Goal: Task Accomplishment & Management: Manage account settings

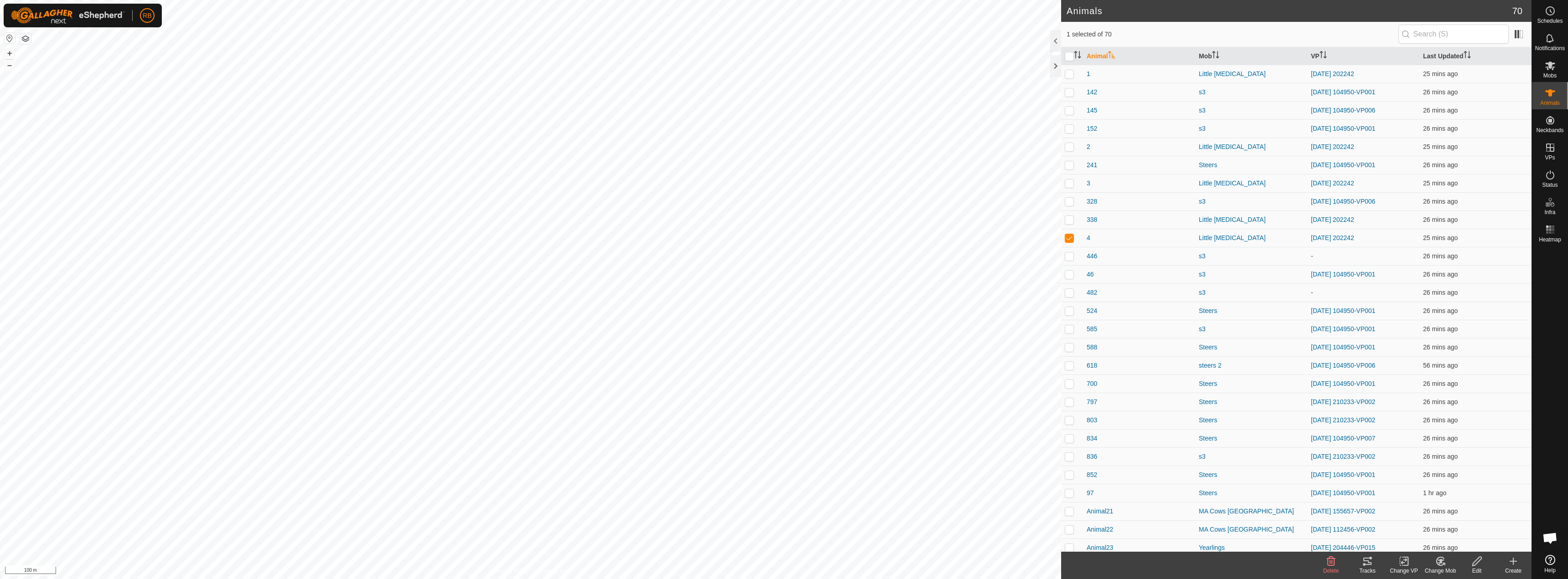
checkbox input "true"
click at [783, 414] on icon at bounding box center [1368, 561] width 11 height 11
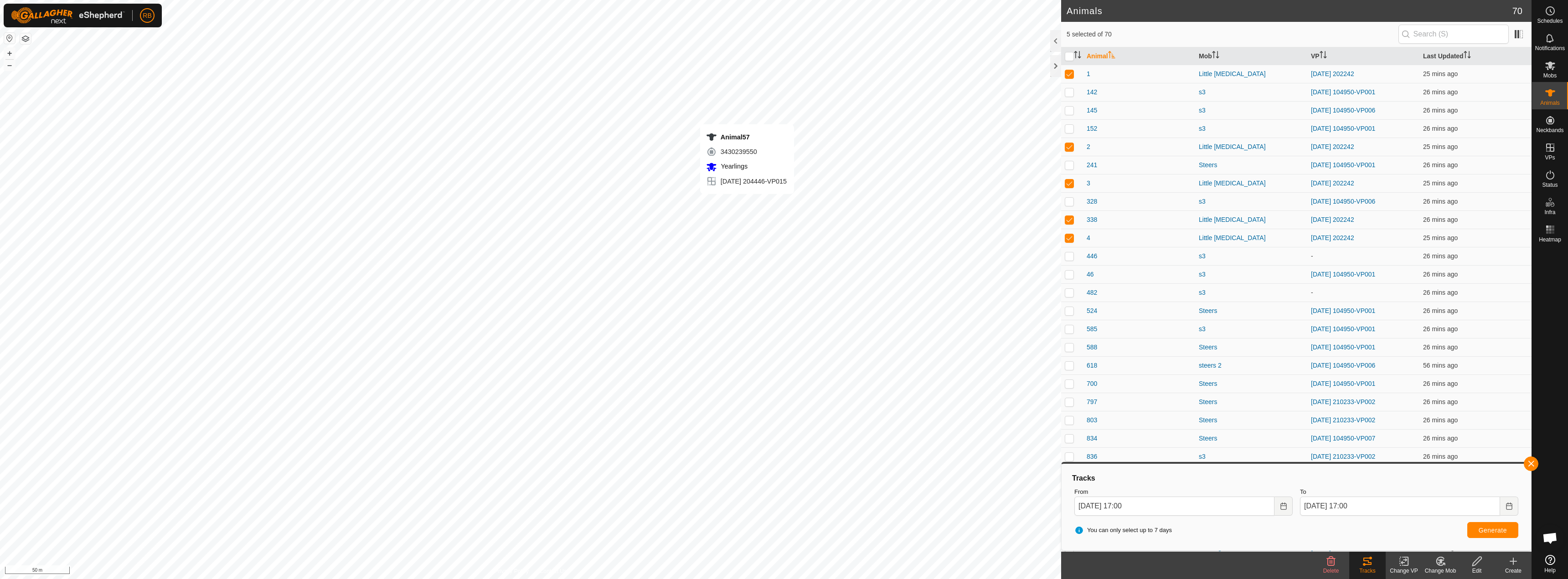
checkbox input "false"
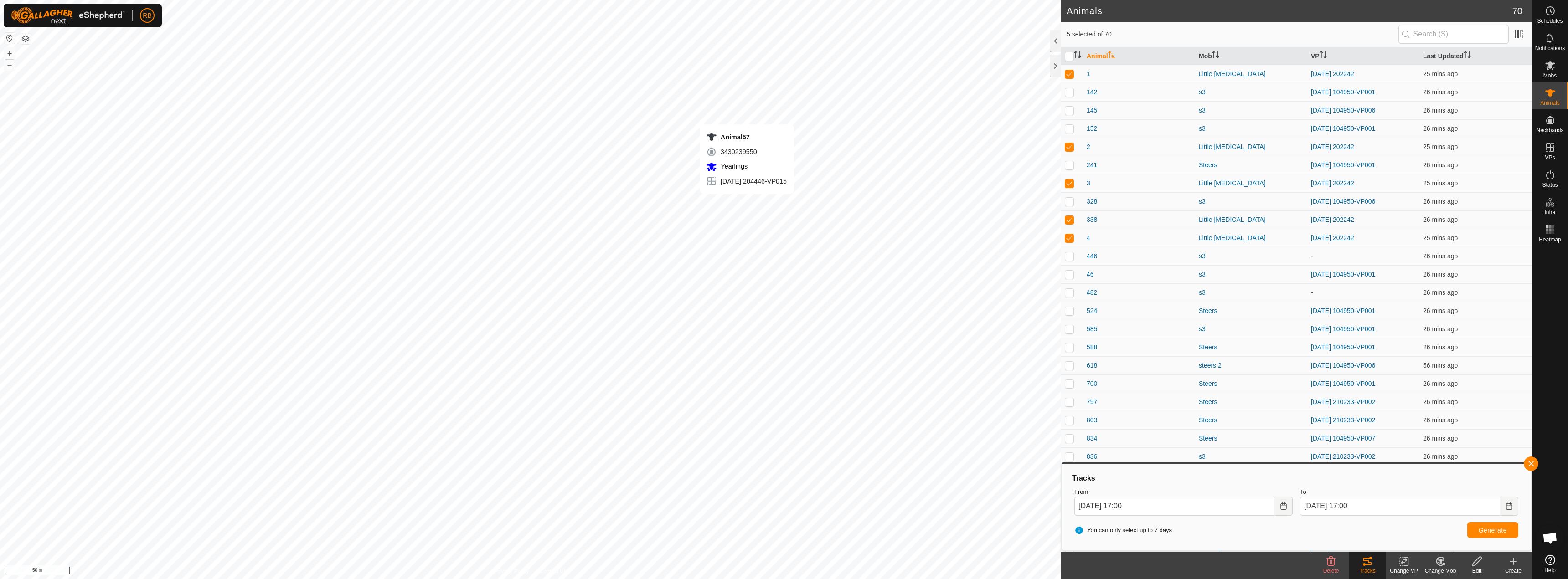
checkbox input "true"
drag, startPoint x: 1535, startPoint y: 463, endPoint x: 1520, endPoint y: 476, distance: 19.8
click at [783, 414] on button "button" at bounding box center [1531, 463] width 15 height 15
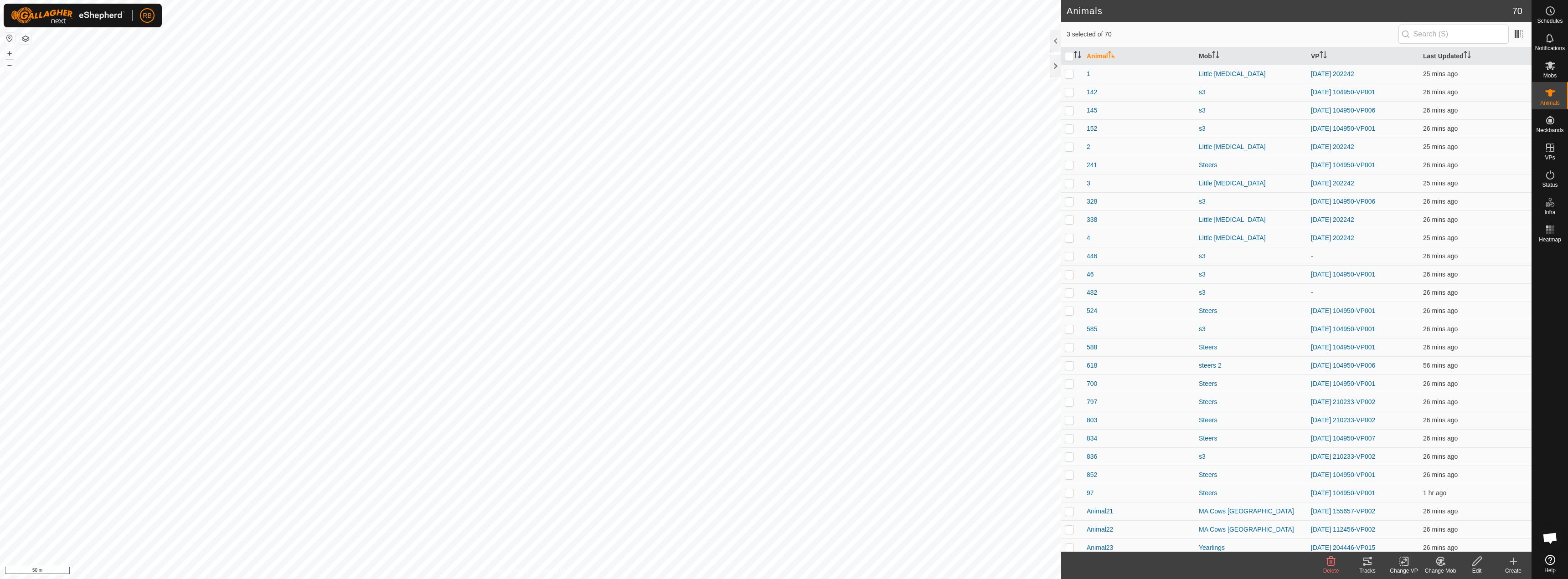
click at [783, 414] on icon at bounding box center [1367, 561] width 8 height 7
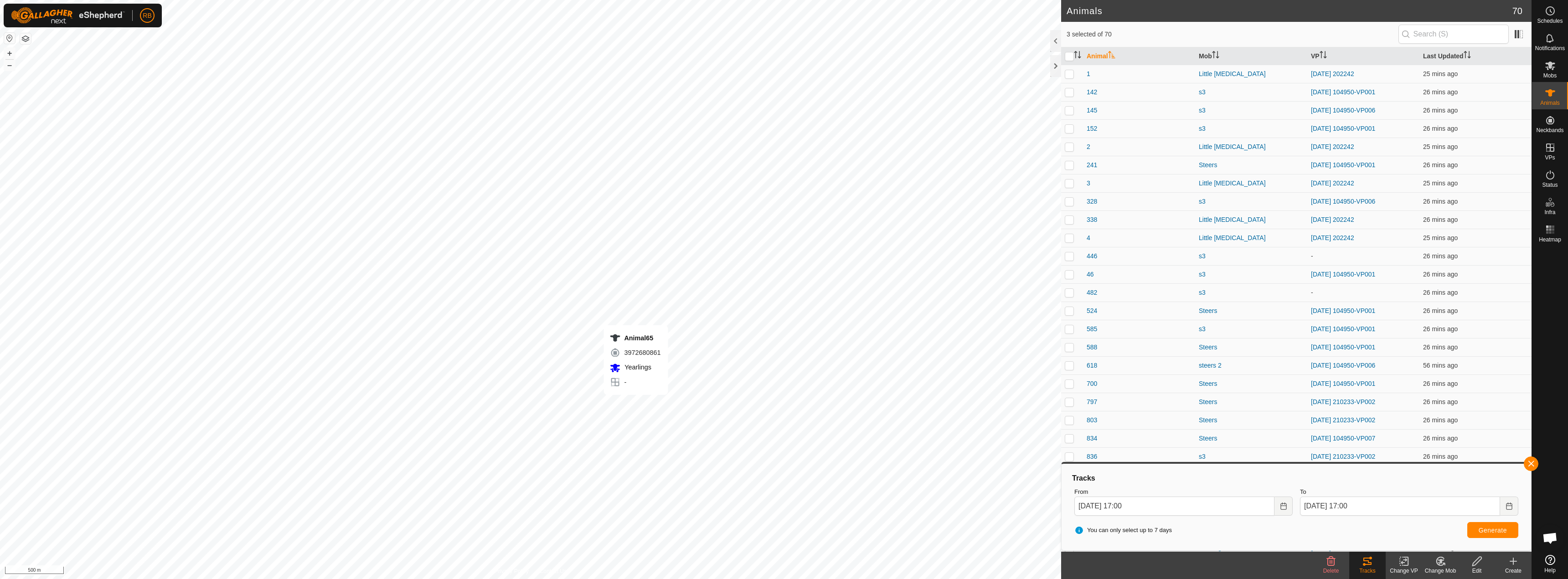
checkbox input "false"
checkbox input "true"
